Goal: Information Seeking & Learning: Learn about a topic

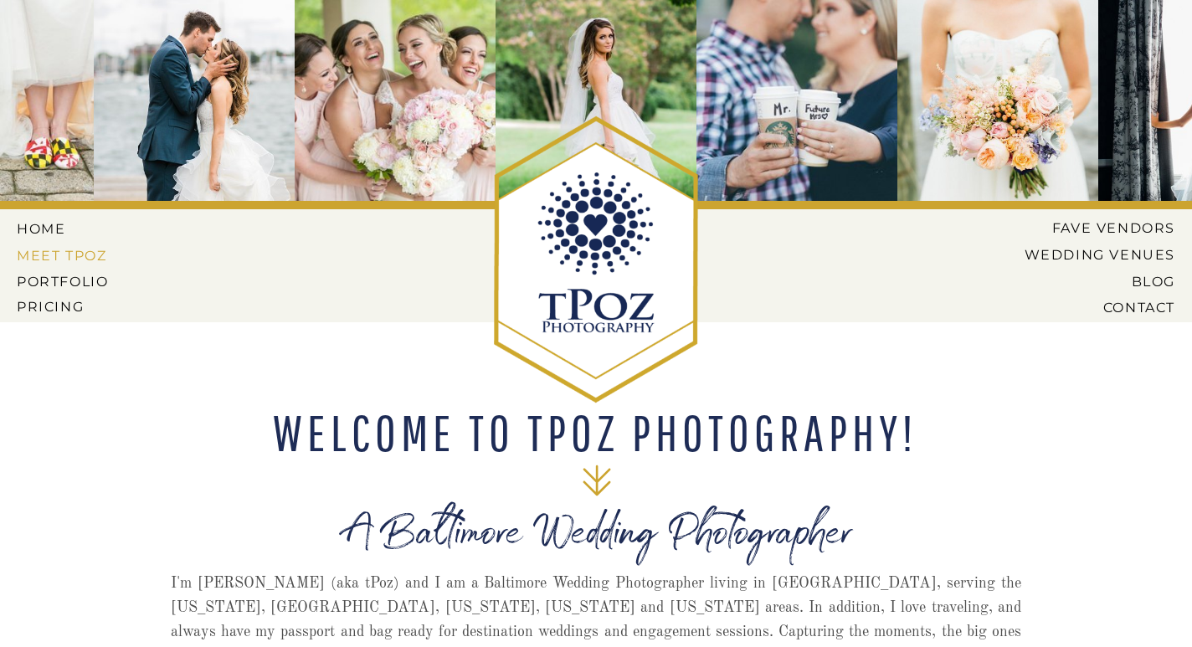
click at [69, 251] on nav "MEET tPoz" at bounding box center [62, 255] width 91 height 15
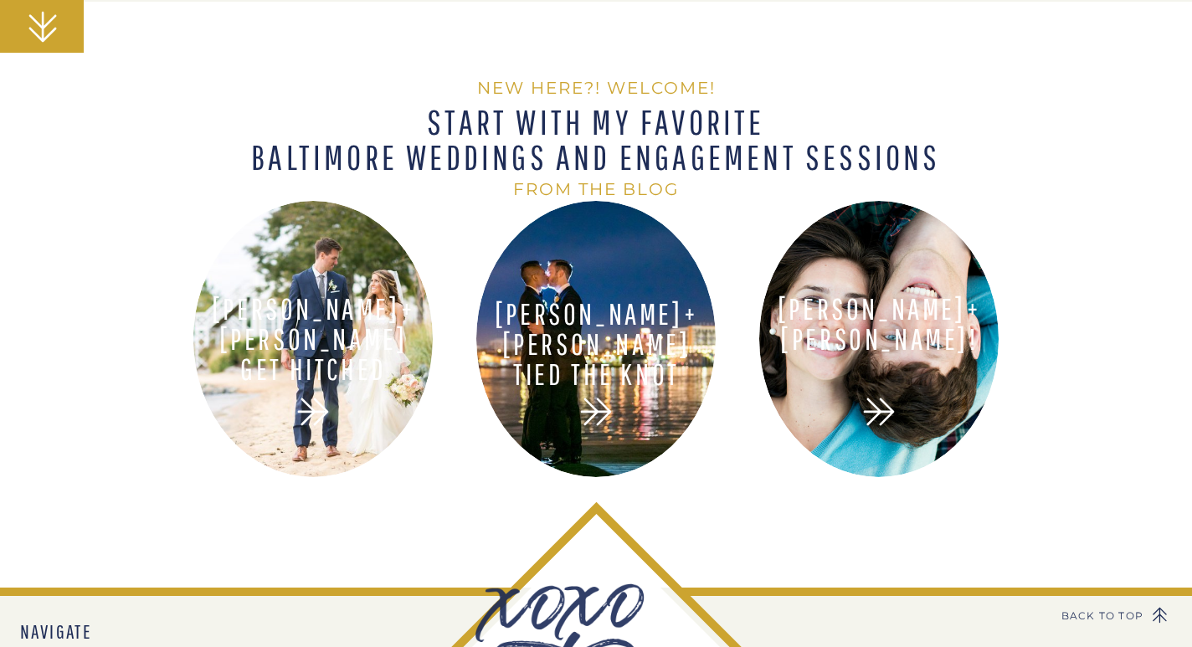
scroll to position [8197, 0]
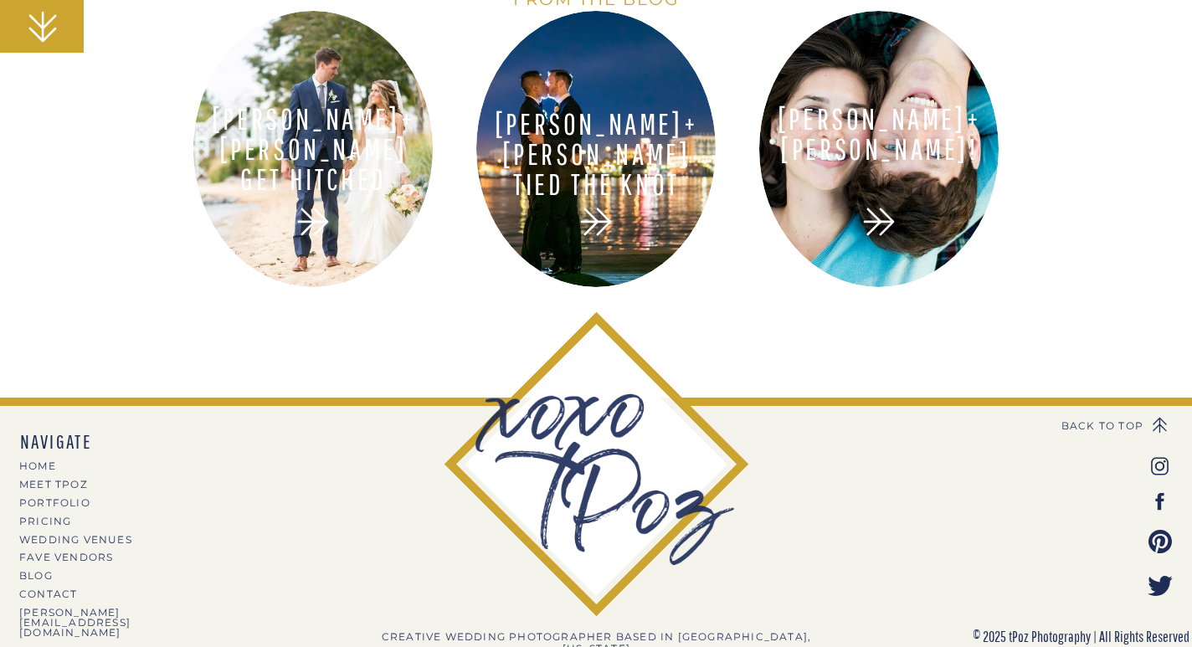
click at [318, 173] on nav "Sarah+Eric get hitched" at bounding box center [313, 149] width 219 height 91
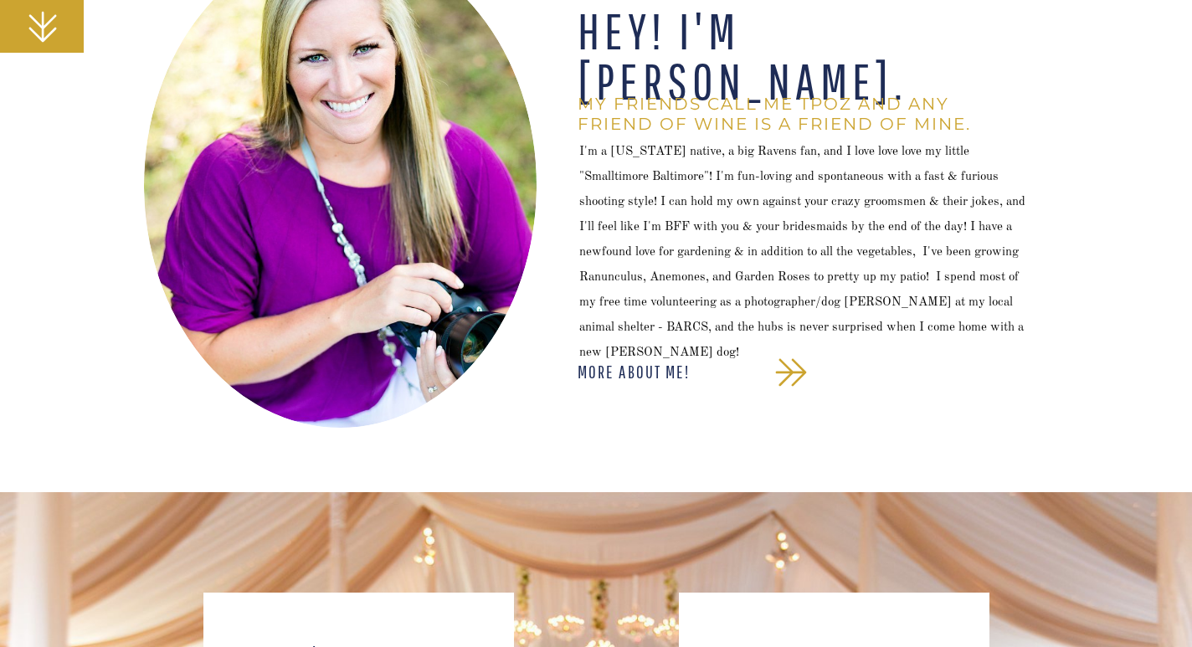
scroll to position [0, 0]
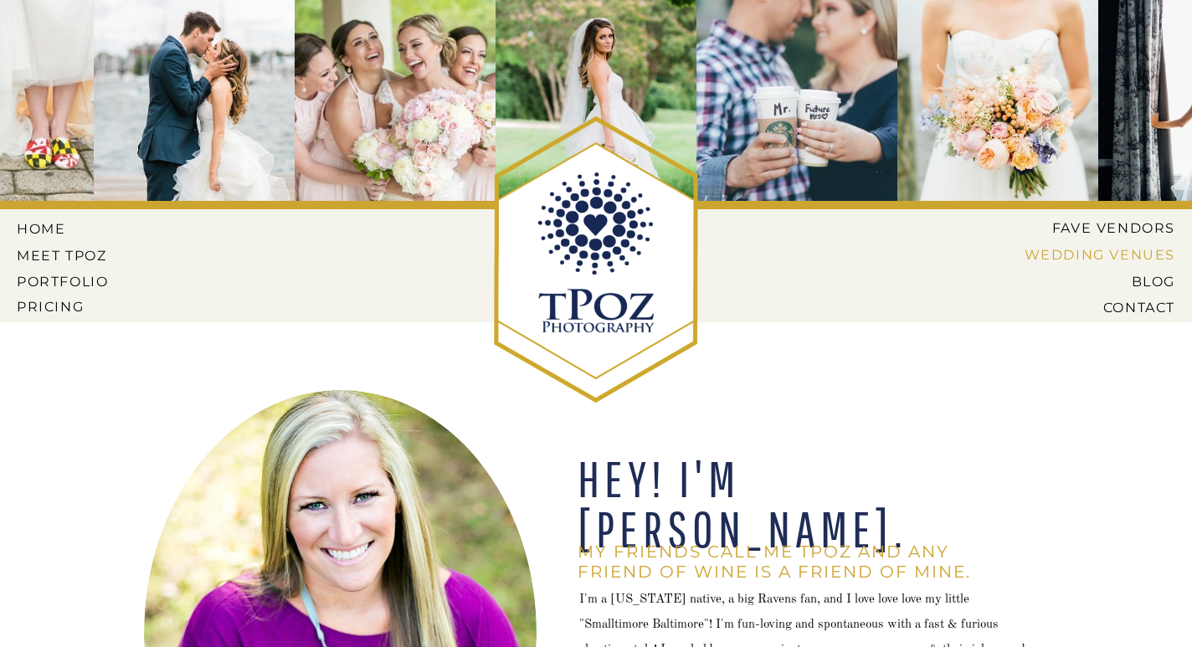
click at [1137, 250] on nav "Wedding Venues" at bounding box center [1087, 254] width 177 height 15
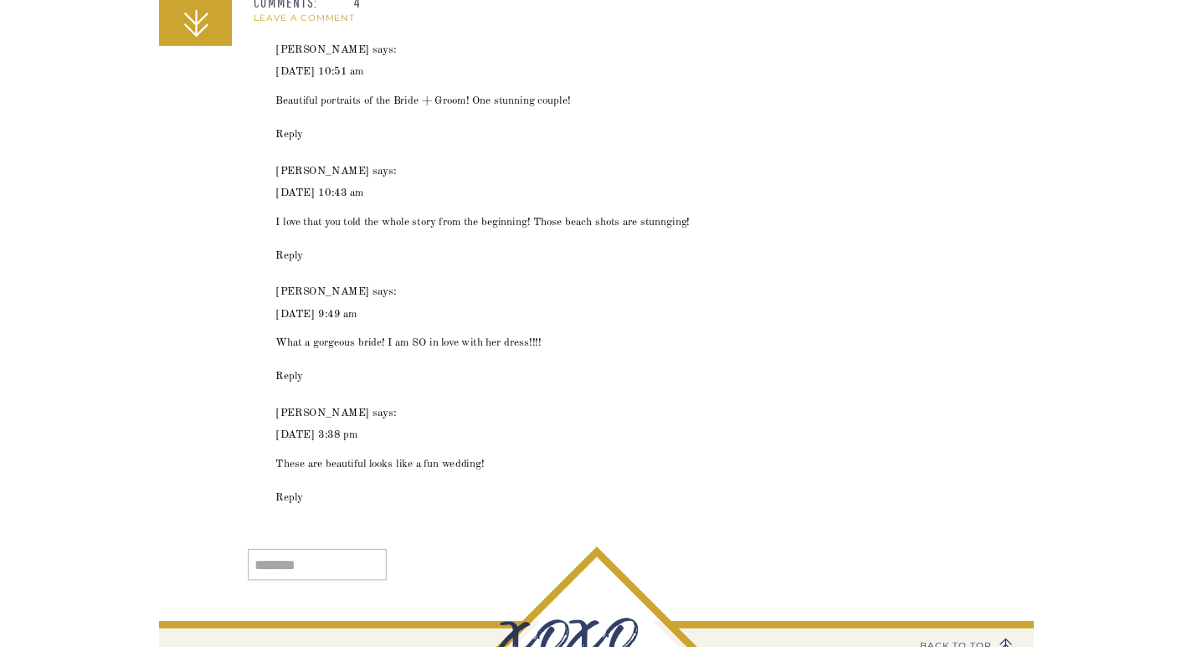
scroll to position [44158, 0]
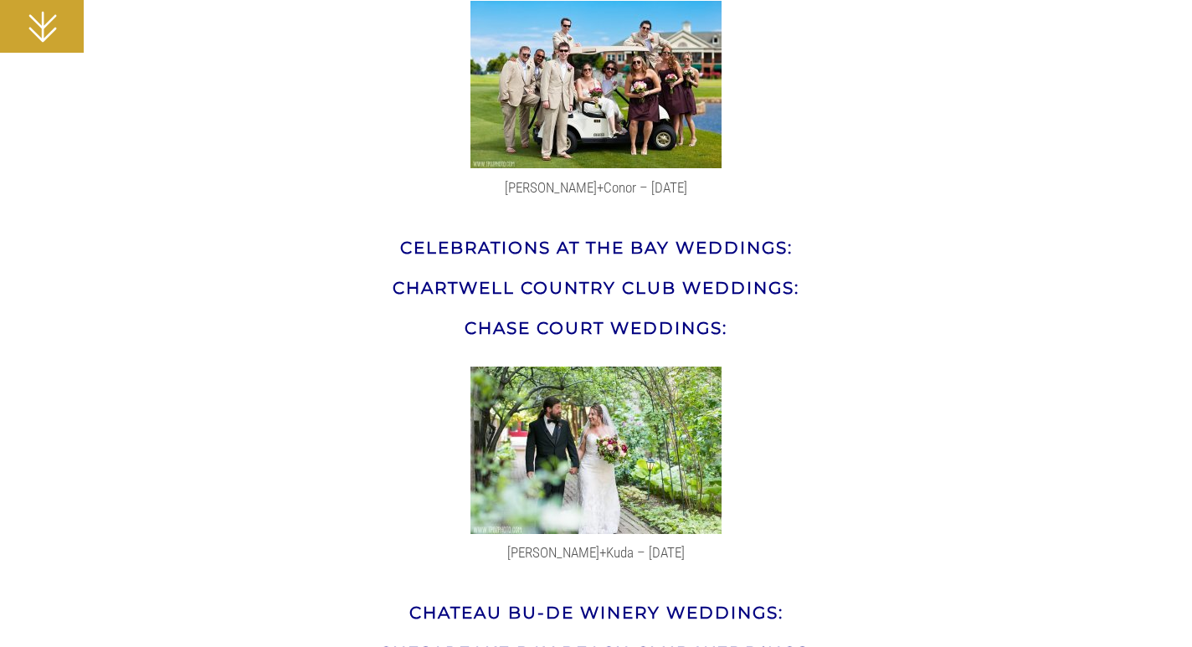
scroll to position [8705, 0]
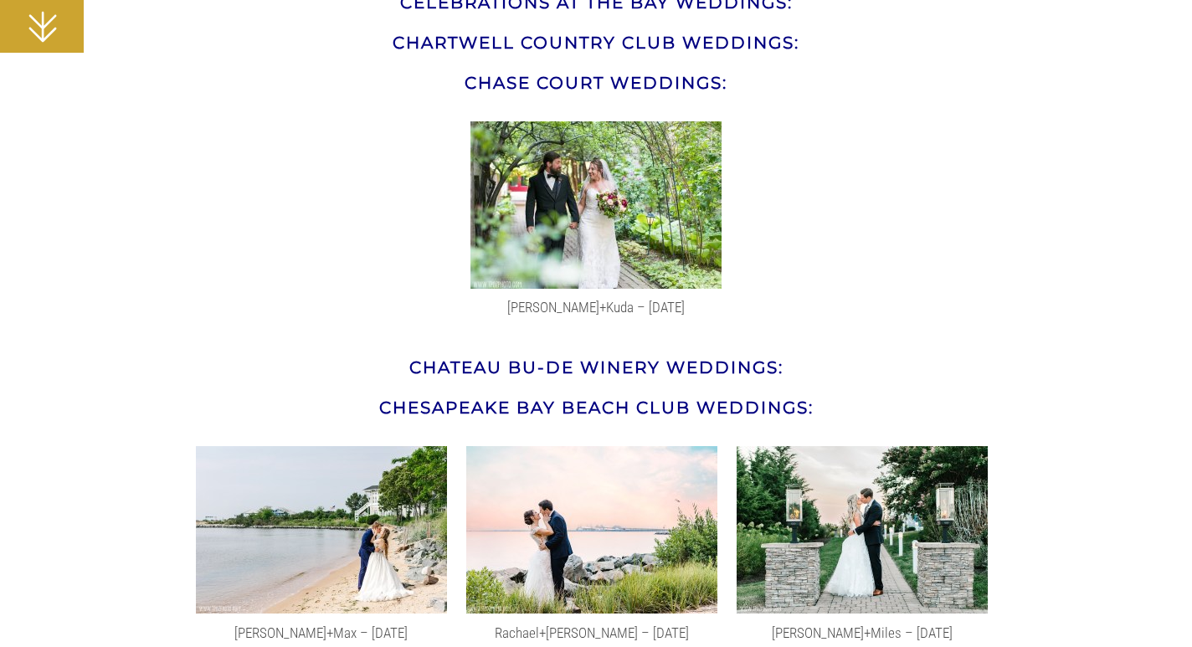
click at [678, 406] on strong "Chesapeake Bay Beach Club Weddings:" at bounding box center [596, 408] width 435 height 20
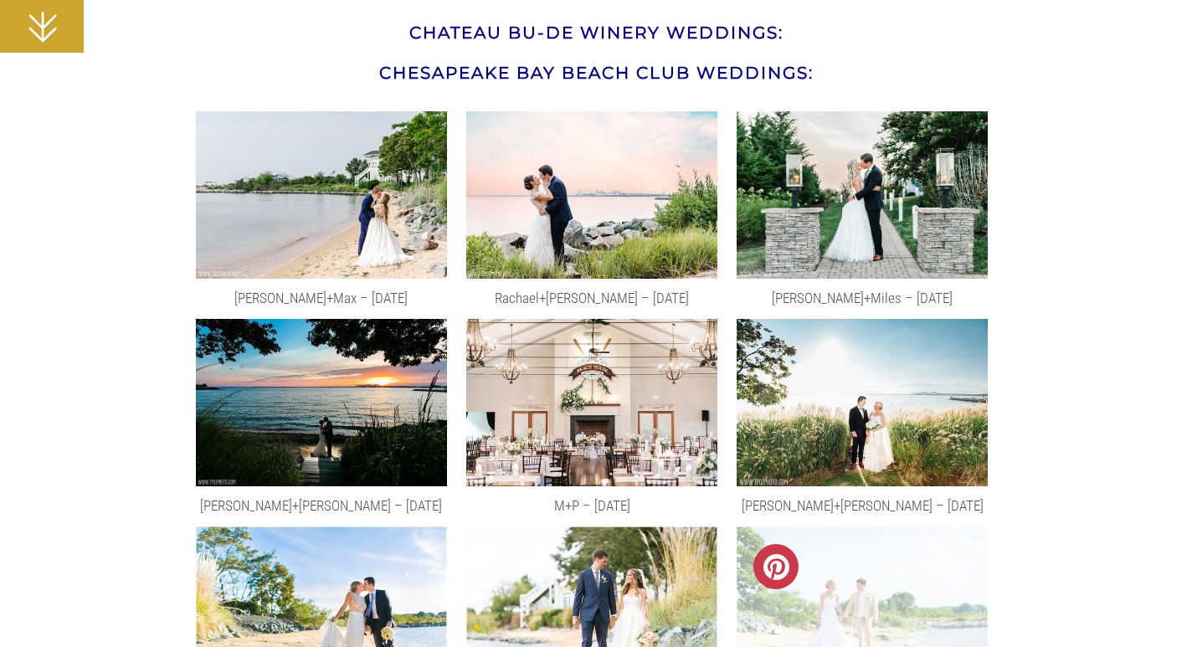
scroll to position [9041, 0]
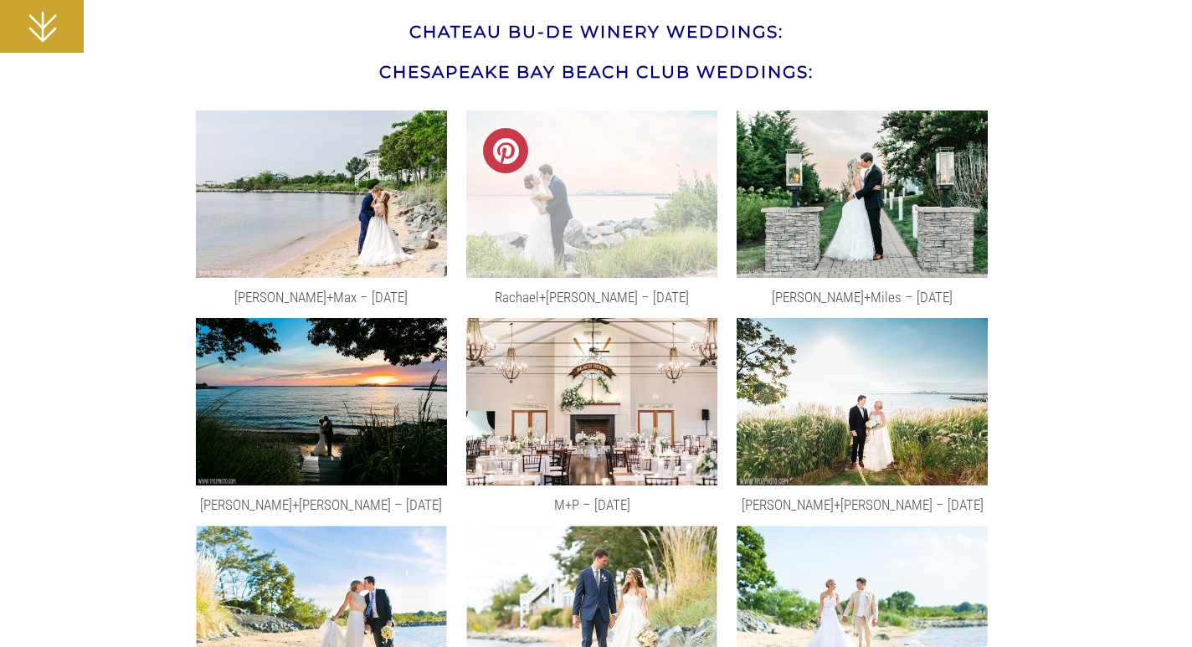
click at [589, 199] on img at bounding box center [591, 194] width 251 height 167
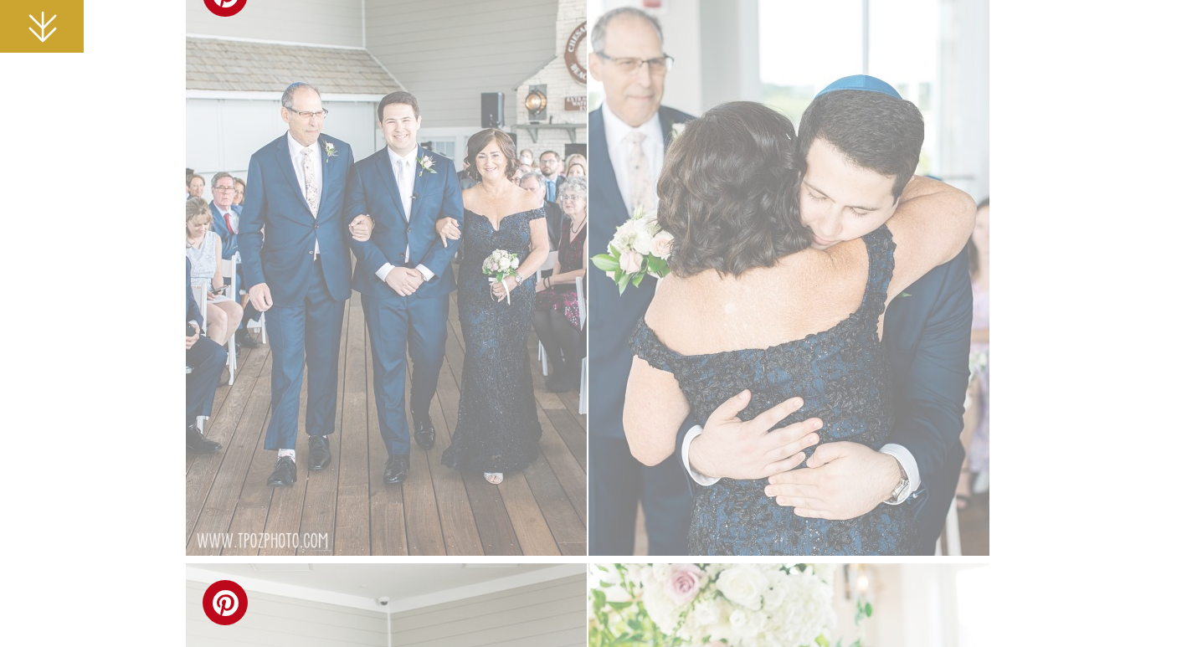
scroll to position [25108, 0]
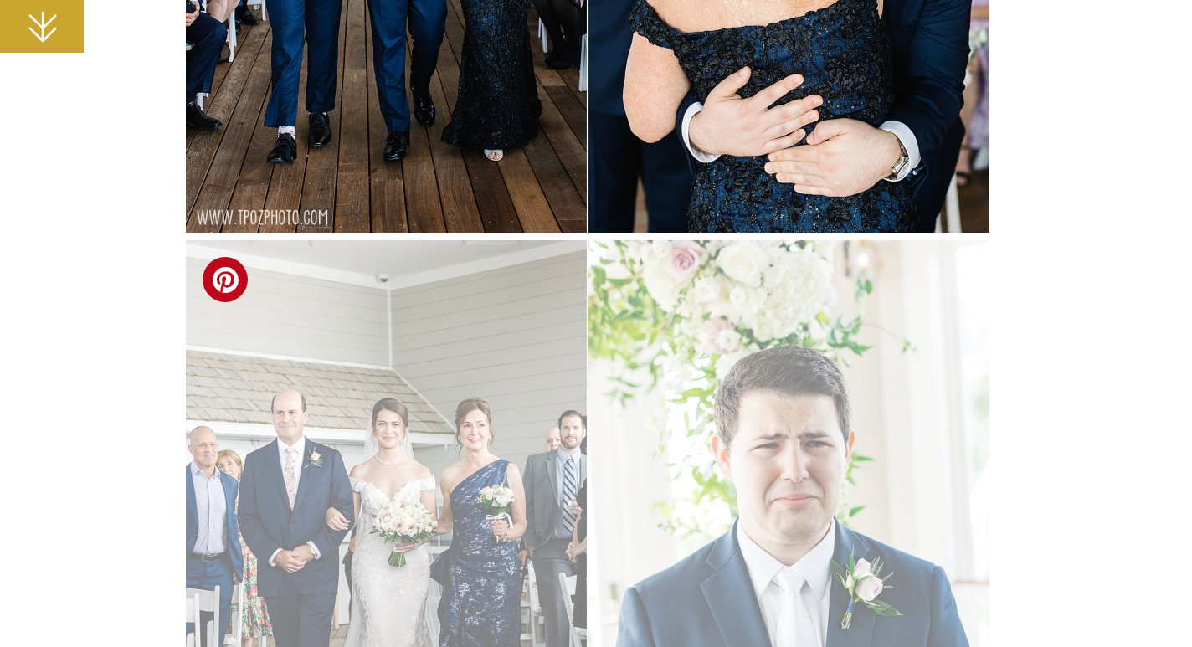
click at [868, 459] on img at bounding box center [588, 540] width 804 height 601
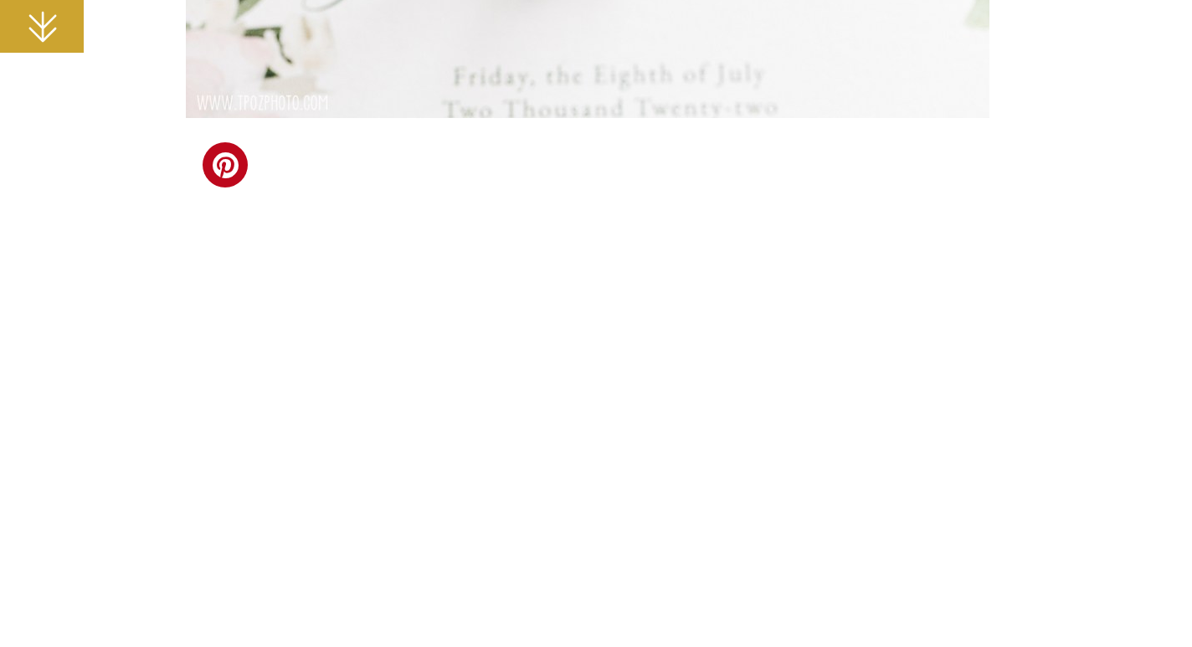
scroll to position [0, 0]
